Goal: Navigation & Orientation: Find specific page/section

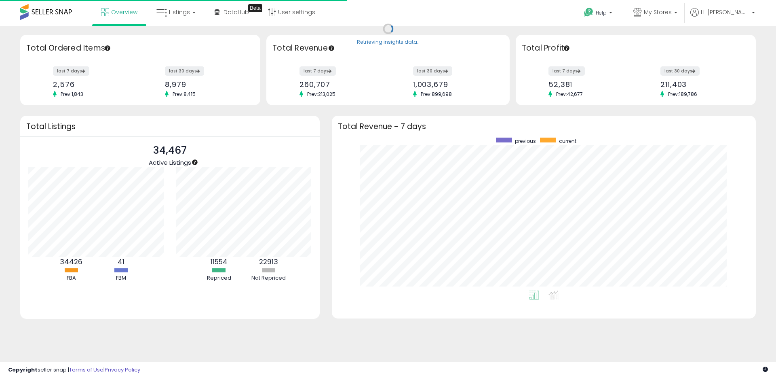
scroll to position [153, 408]
click at [182, 15] on span "Listings" at bounding box center [179, 12] width 21 height 8
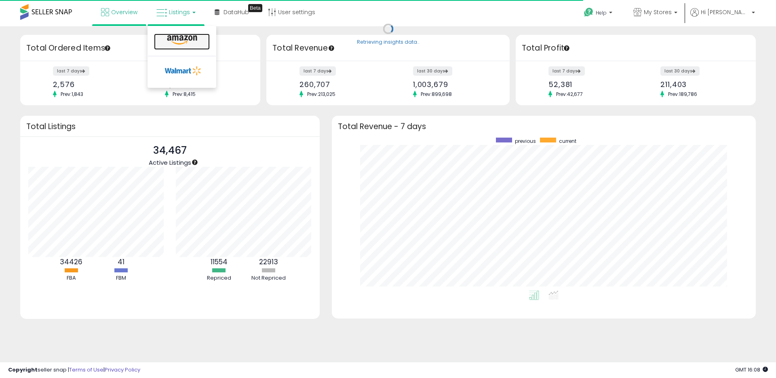
click at [184, 37] on icon at bounding box center [182, 40] width 35 height 11
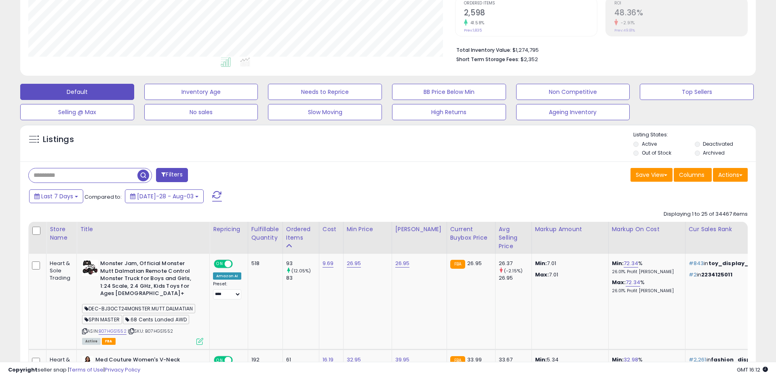
scroll to position [244, 0]
